Goal: Browse casually: Explore the website without a specific task or goal

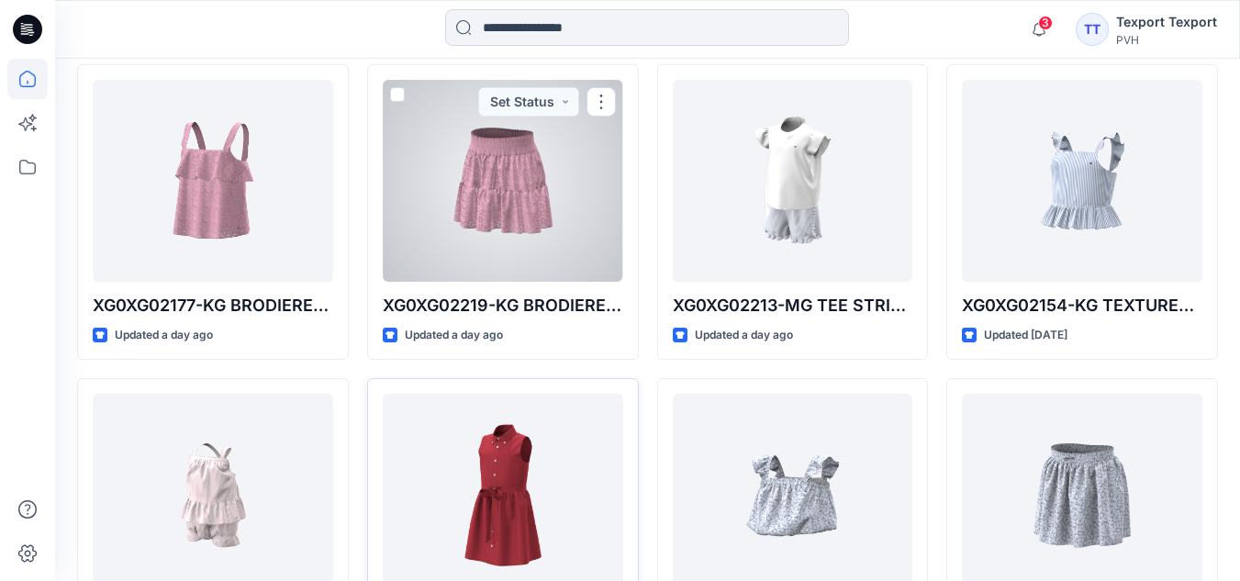
scroll to position [551, 0]
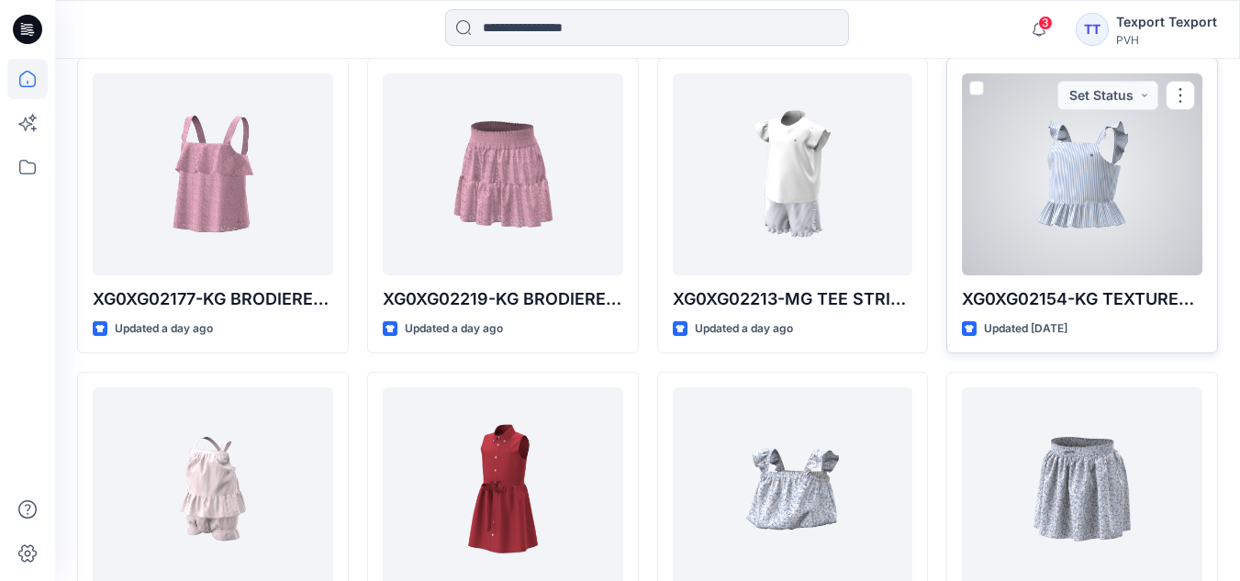
click at [1098, 211] on div at bounding box center [1082, 174] width 240 height 202
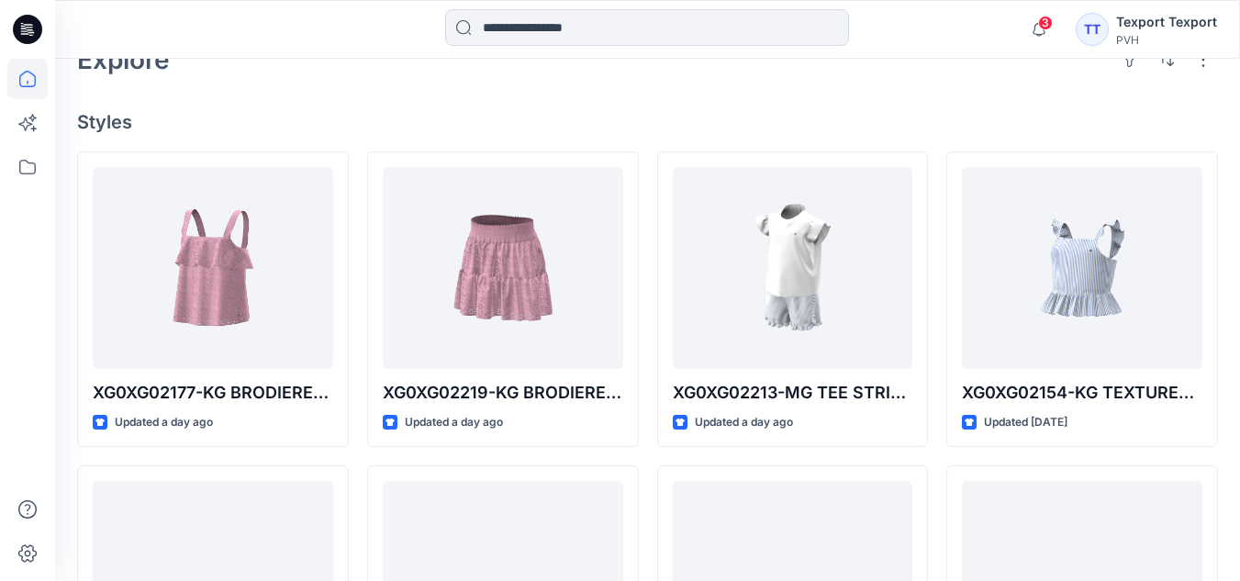
scroll to position [459, 0]
